Goal: Task Accomplishment & Management: Manage account settings

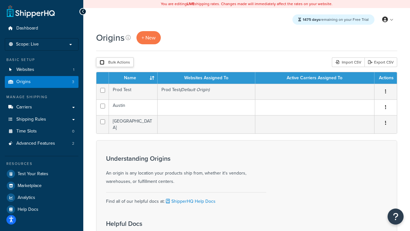
click at [102, 62] on input "checkbox" at bounding box center [102, 62] width 5 height 5
checkbox input "true"
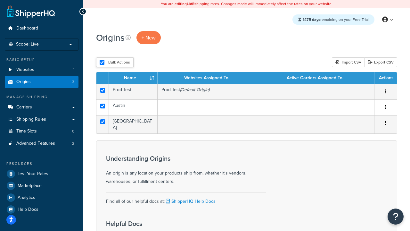
click at [0, 0] on button "Delete" at bounding box center [0, 0] width 0 height 0
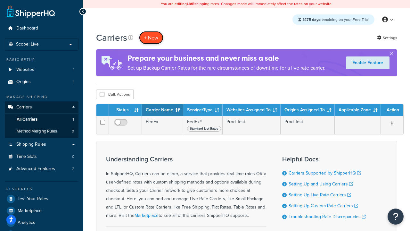
click at [151, 37] on button "+ New" at bounding box center [151, 37] width 24 height 13
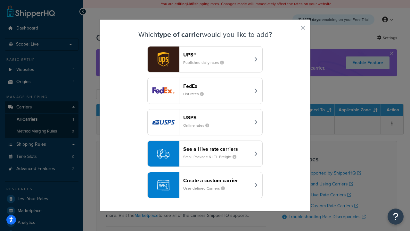
click at [205, 91] on div "FedEx List rates" at bounding box center [216, 90] width 67 height 15
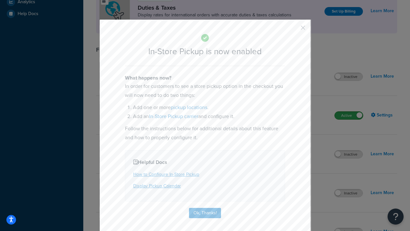
scroll to position [220, 0]
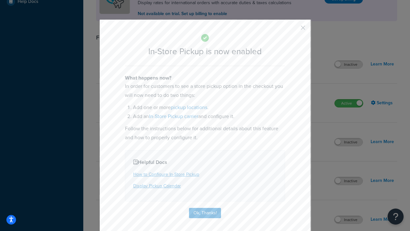
click at [293, 30] on button "button" at bounding box center [294, 30] width 2 height 2
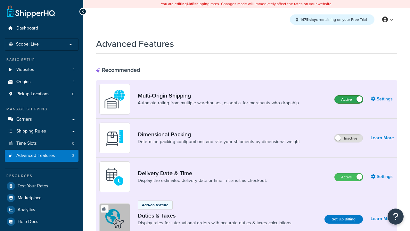
click at [349, 99] on label "Active" at bounding box center [349, 99] width 28 height 8
click at [349, 177] on label "Active" at bounding box center [349, 177] width 28 height 8
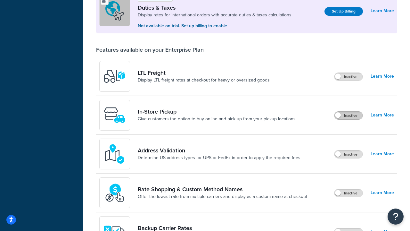
scroll to position [195, 0]
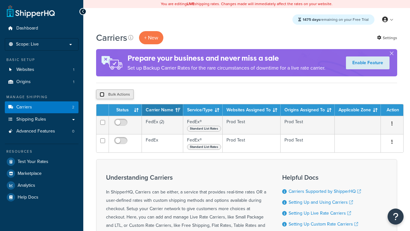
click at [102, 94] on input "checkbox" at bounding box center [102, 94] width 5 height 5
checkbox input "true"
click at [0, 0] on button "Delete" at bounding box center [0, 0] width 0 height 0
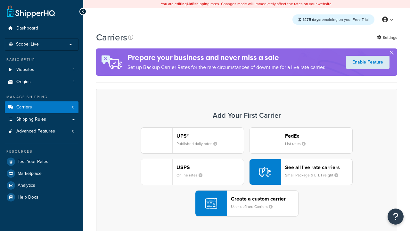
click at [247, 172] on div "UPS® Published daily rates FedEx List rates USPS Online rates See all live rate…" at bounding box center [247, 171] width 288 height 89
click at [319, 135] on header "FedEx" at bounding box center [318, 136] width 67 height 6
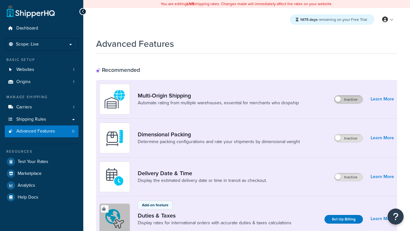
click at [348, 99] on label "Inactive" at bounding box center [348, 99] width 28 height 8
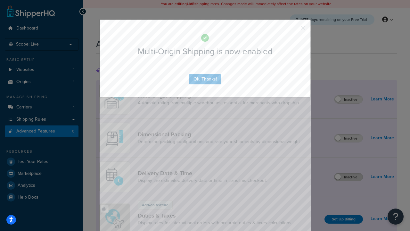
click at [293, 30] on button "button" at bounding box center [294, 30] width 2 height 2
click at [348, 177] on label "Inactive" at bounding box center [348, 177] width 28 height 8
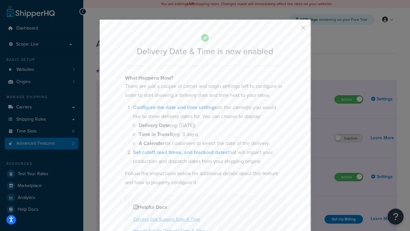
click at [293, 30] on button "button" at bounding box center [294, 30] width 2 height 2
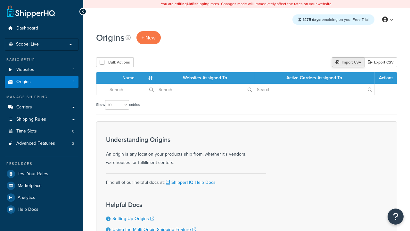
click at [347, 62] on div "Import CSV" at bounding box center [348, 62] width 33 height 10
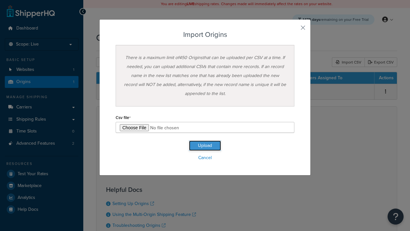
click at [205, 145] on button "Upload" at bounding box center [205, 145] width 32 height 10
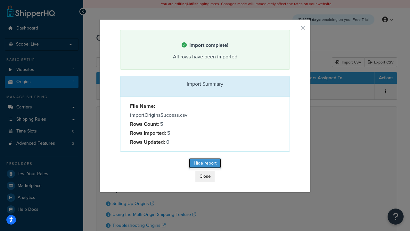
click at [205, 164] on button "Hide report" at bounding box center [205, 163] width 32 height 10
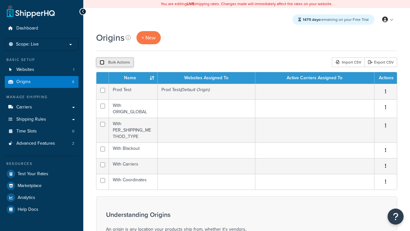
click at [102, 62] on input "checkbox" at bounding box center [102, 62] width 5 height 5
checkbox input "true"
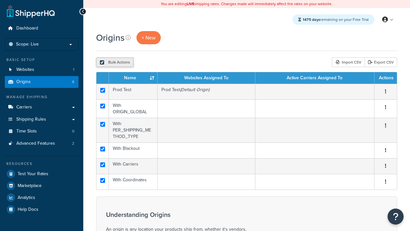
checkbox input "true"
click at [147, 62] on button "Duplicate" at bounding box center [146, 62] width 27 height 10
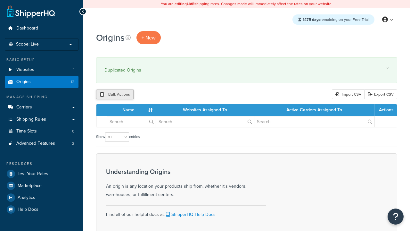
click at [102, 94] on input "checkbox" at bounding box center [102, 94] width 5 height 5
checkbox input "true"
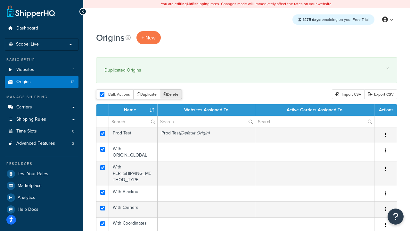
click at [172, 94] on button "Delete" at bounding box center [171, 94] width 22 height 10
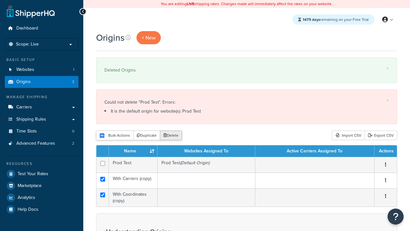
click at [172, 135] on button "Delete" at bounding box center [171, 135] width 22 height 10
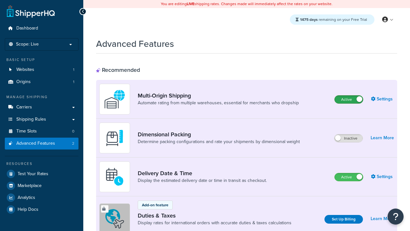
click at [349, 99] on label "Active" at bounding box center [349, 99] width 28 height 8
click at [349, 177] on label "Active" at bounding box center [349, 177] width 28 height 8
